Goal: Information Seeking & Learning: Understand process/instructions

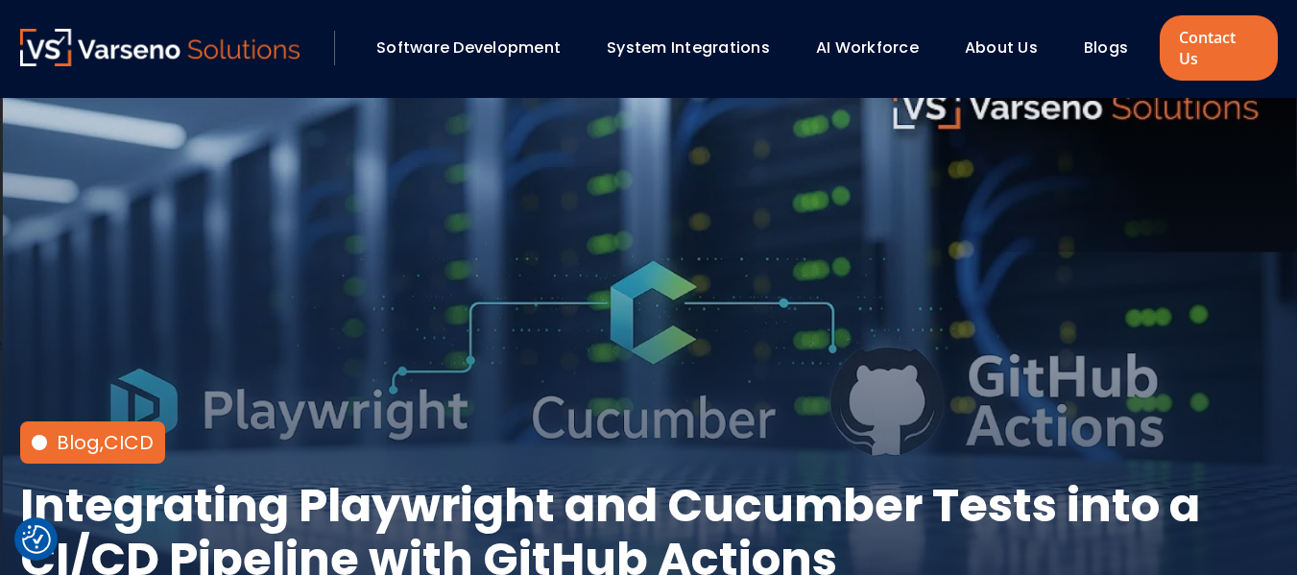
scroll to position [29, 0]
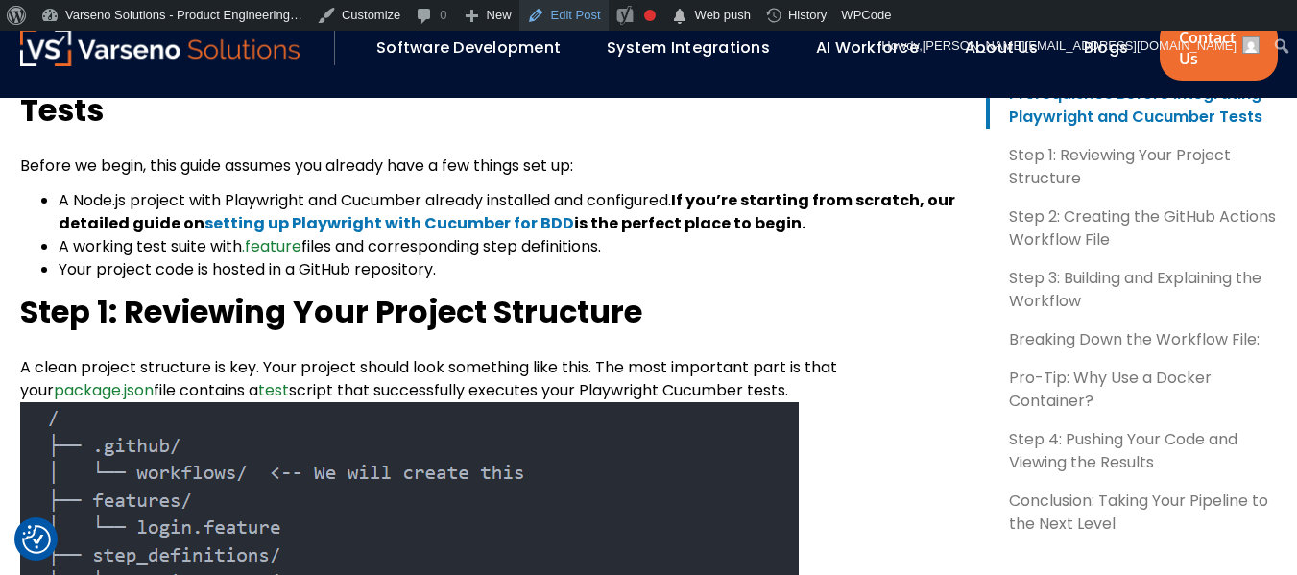
scroll to position [1152, 0]
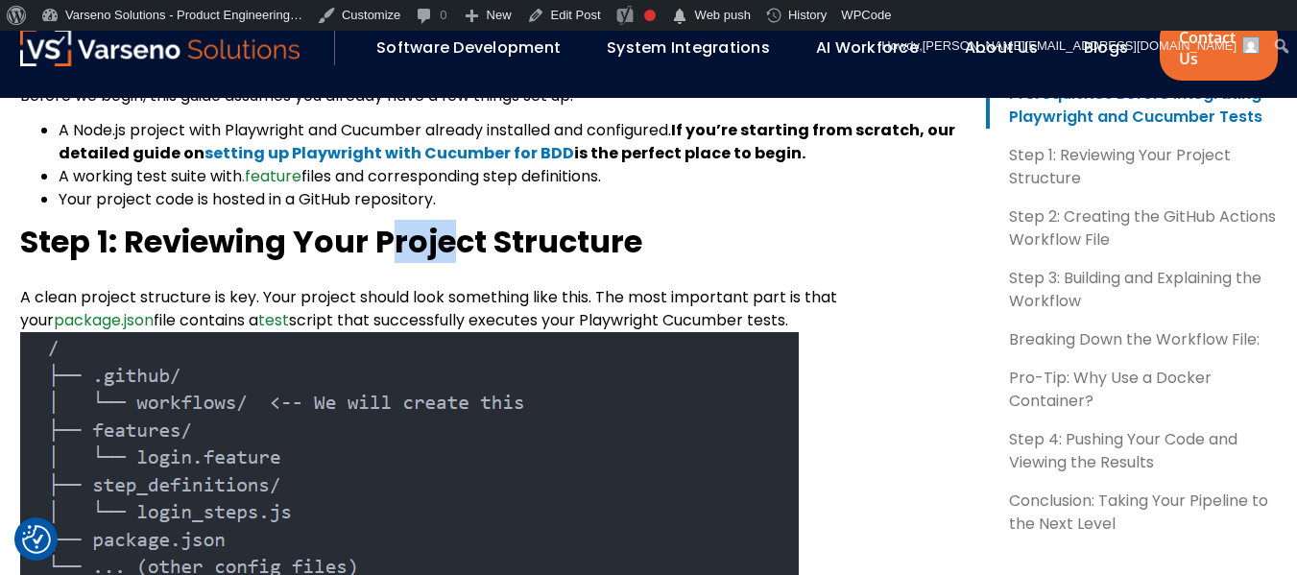
drag, startPoint x: 393, startPoint y: 218, endPoint x: 459, endPoint y: 232, distance: 67.8
click at [459, 232] on b "Step 1: Reviewing Your Project Structure" at bounding box center [331, 241] width 622 height 43
click at [461, 233] on b "Step 1: Reviewing Your Project Structure" at bounding box center [331, 241] width 622 height 43
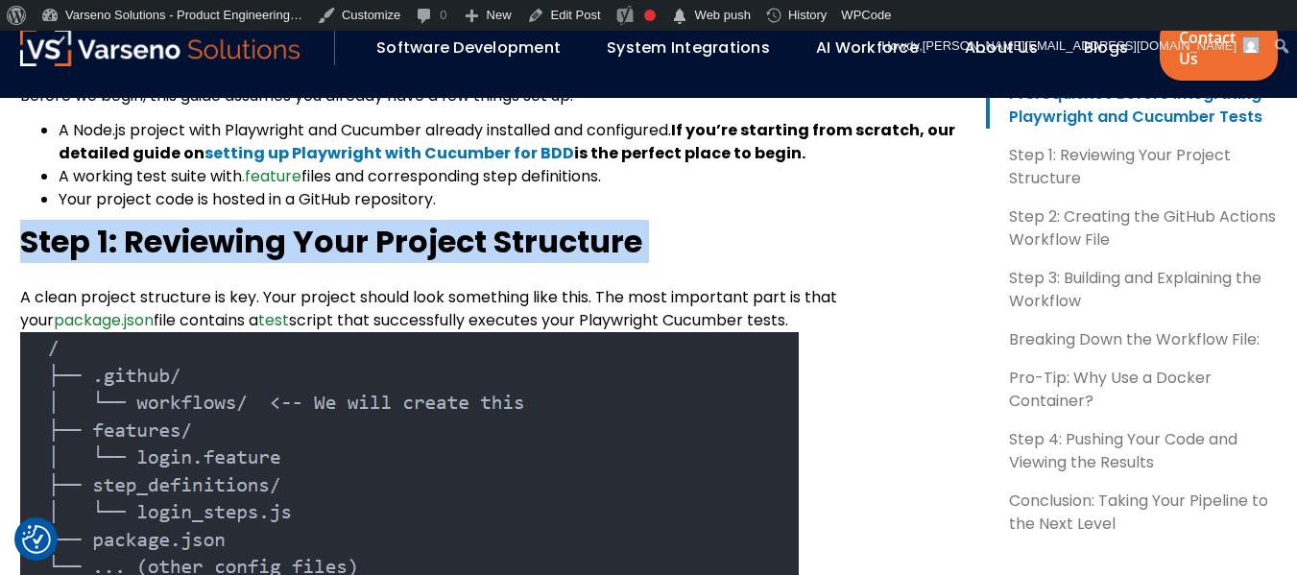
click at [421, 228] on b "Step 1: Reviewing Your Project Structure" at bounding box center [331, 241] width 622 height 43
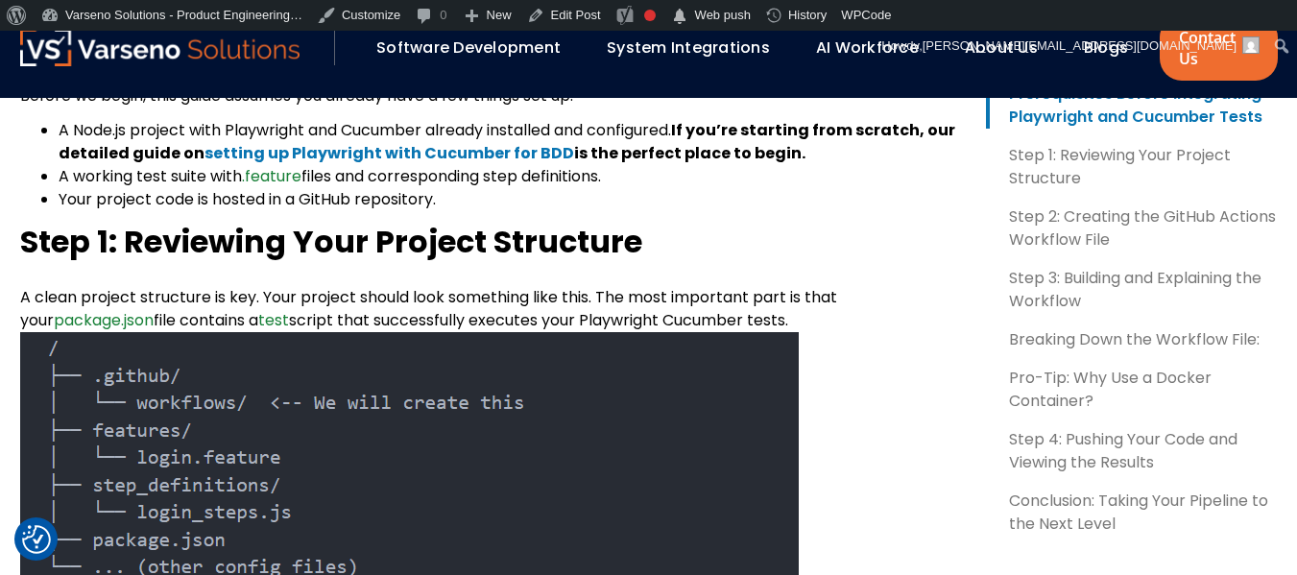
click at [420, 228] on b "Step 1: Reviewing Your Project Structure" at bounding box center [331, 241] width 622 height 43
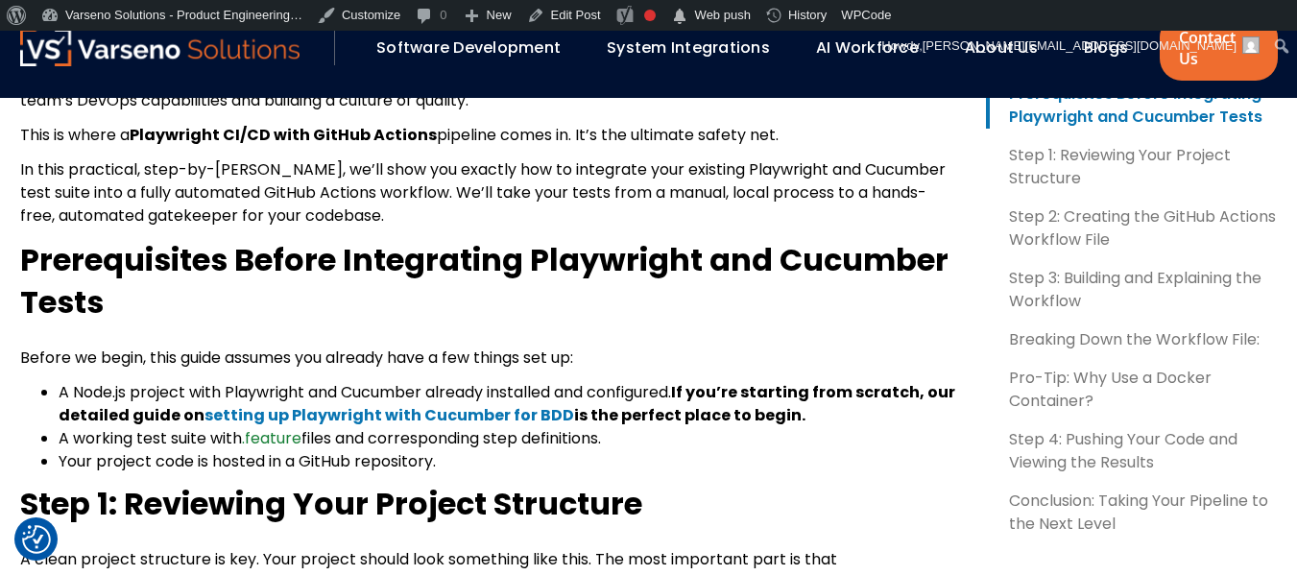
scroll to position [888, 0]
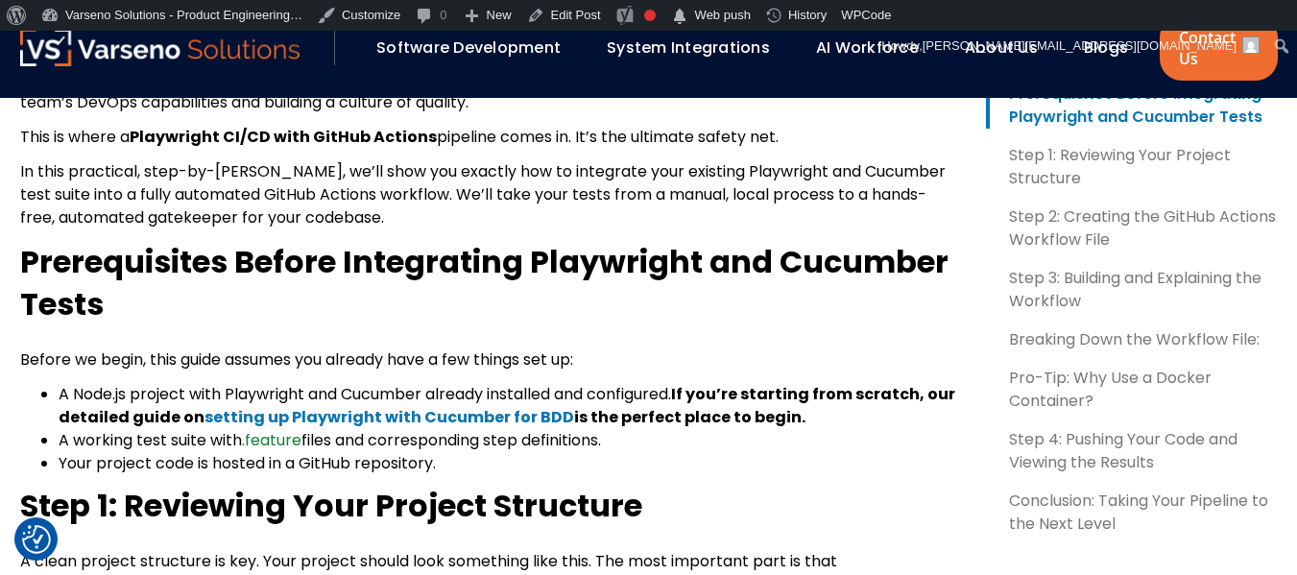
click at [567, 246] on b "Prerequisites Before Integrating Playwright and Cucumber Tests" at bounding box center [484, 282] width 928 height 85
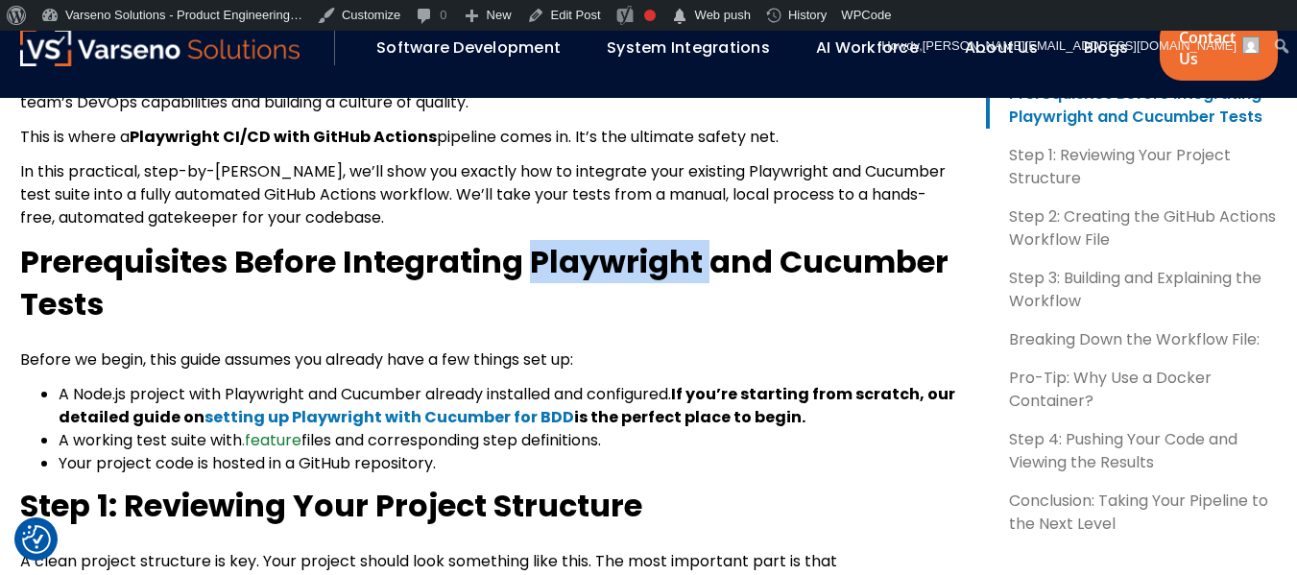
click at [567, 247] on b "Prerequisites Before Integrating Playwright and Cucumber Tests" at bounding box center [484, 282] width 928 height 85
click at [566, 249] on b "Prerequisites Before Integrating Playwright and Cucumber Tests" at bounding box center [484, 282] width 928 height 85
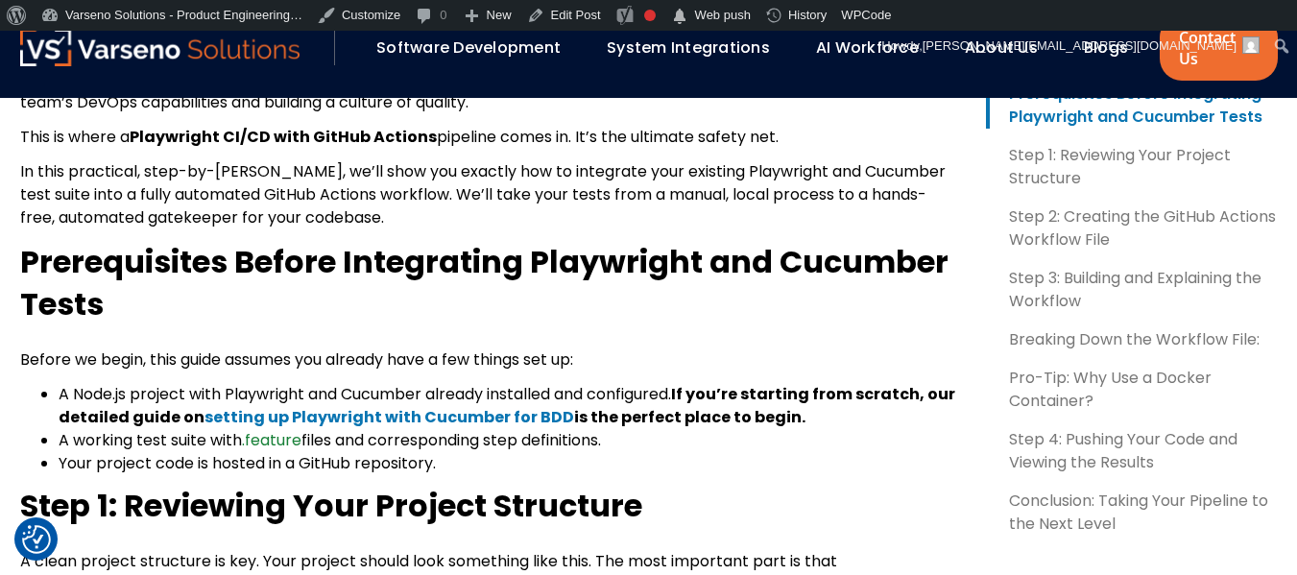
click at [522, 247] on b "Prerequisites Before Integrating Playwright and Cucumber Tests" at bounding box center [484, 282] width 928 height 85
